Goal: Complete application form

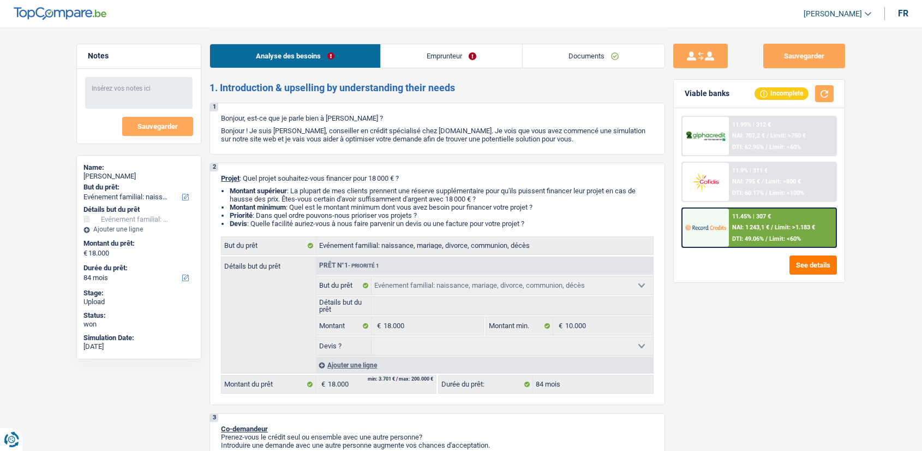
select select "familyEvent"
select select "84"
select select "familyEvent"
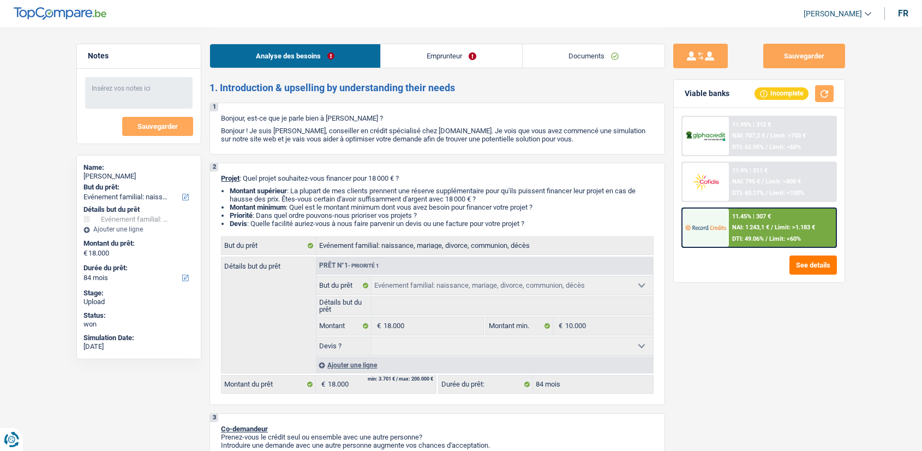
select select "84"
select select "independent"
select select "familyAllowances"
select select "netSalary"
select select "rents"
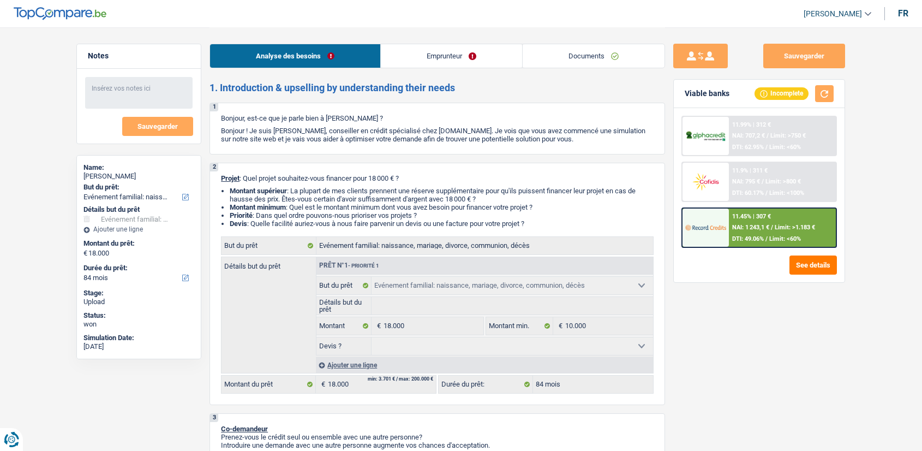
select select "familyEvent"
select select "84"
